Goal: Find specific page/section: Find specific page/section

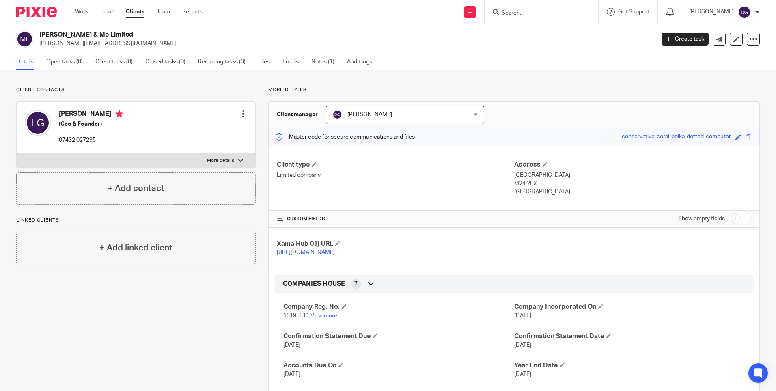
click at [544, 11] on input "Search" at bounding box center [537, 13] width 73 height 7
type input "sw me"
click at [571, 32] on link at bounding box center [567, 35] width 137 height 19
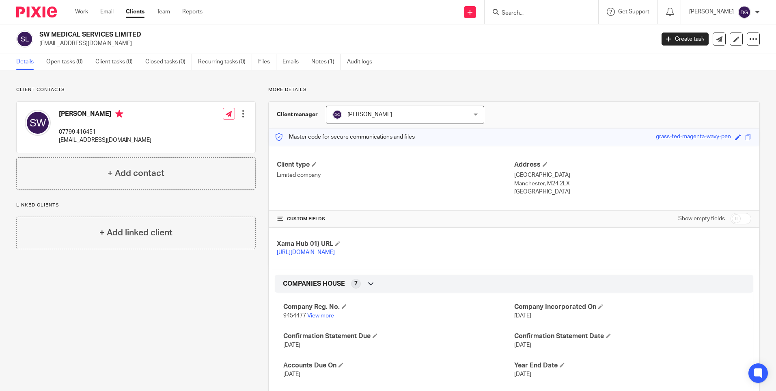
click at [524, 17] on form at bounding box center [544, 12] width 86 height 10
click at [523, 12] on input "Search" at bounding box center [537, 13] width 73 height 7
